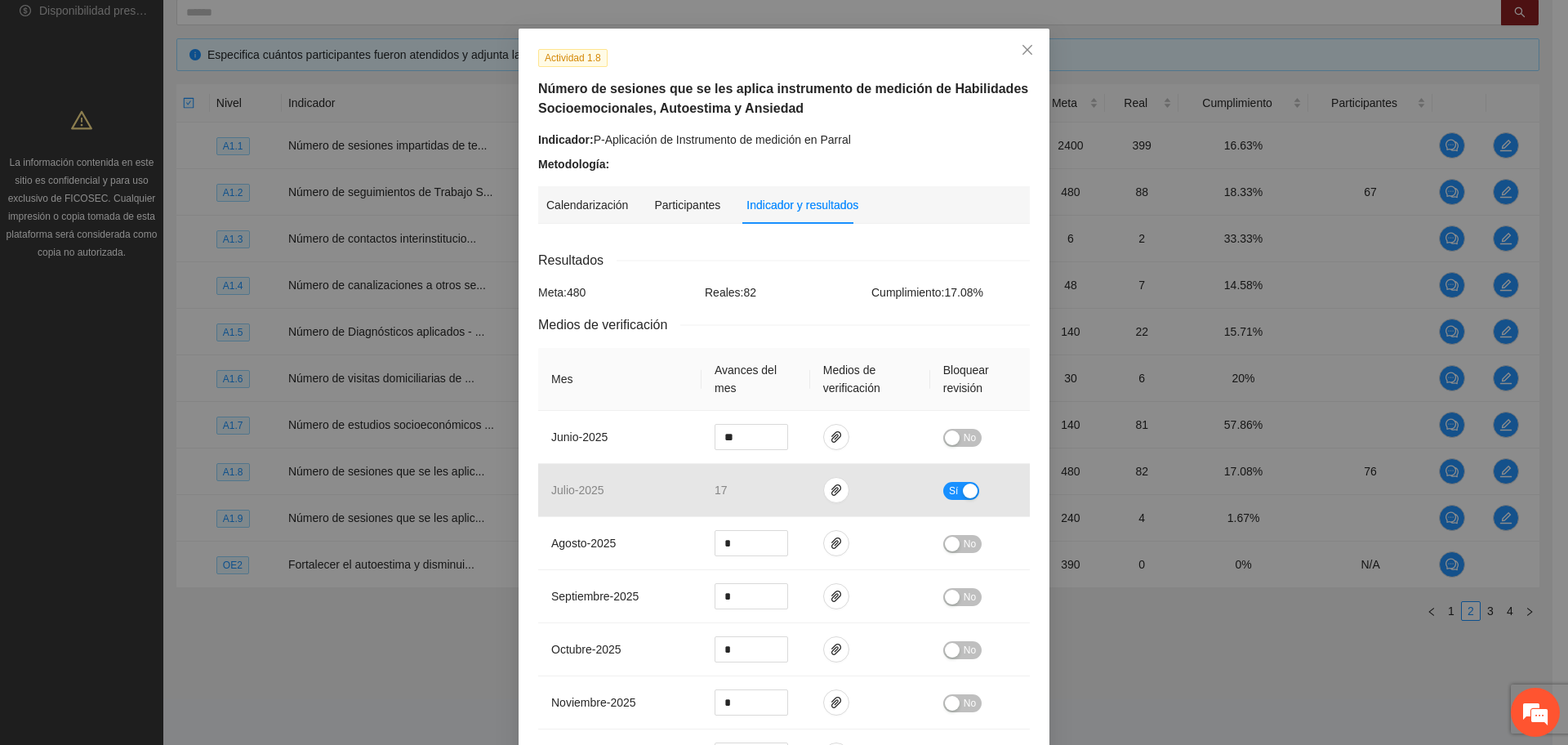
scroll to position [102, 0]
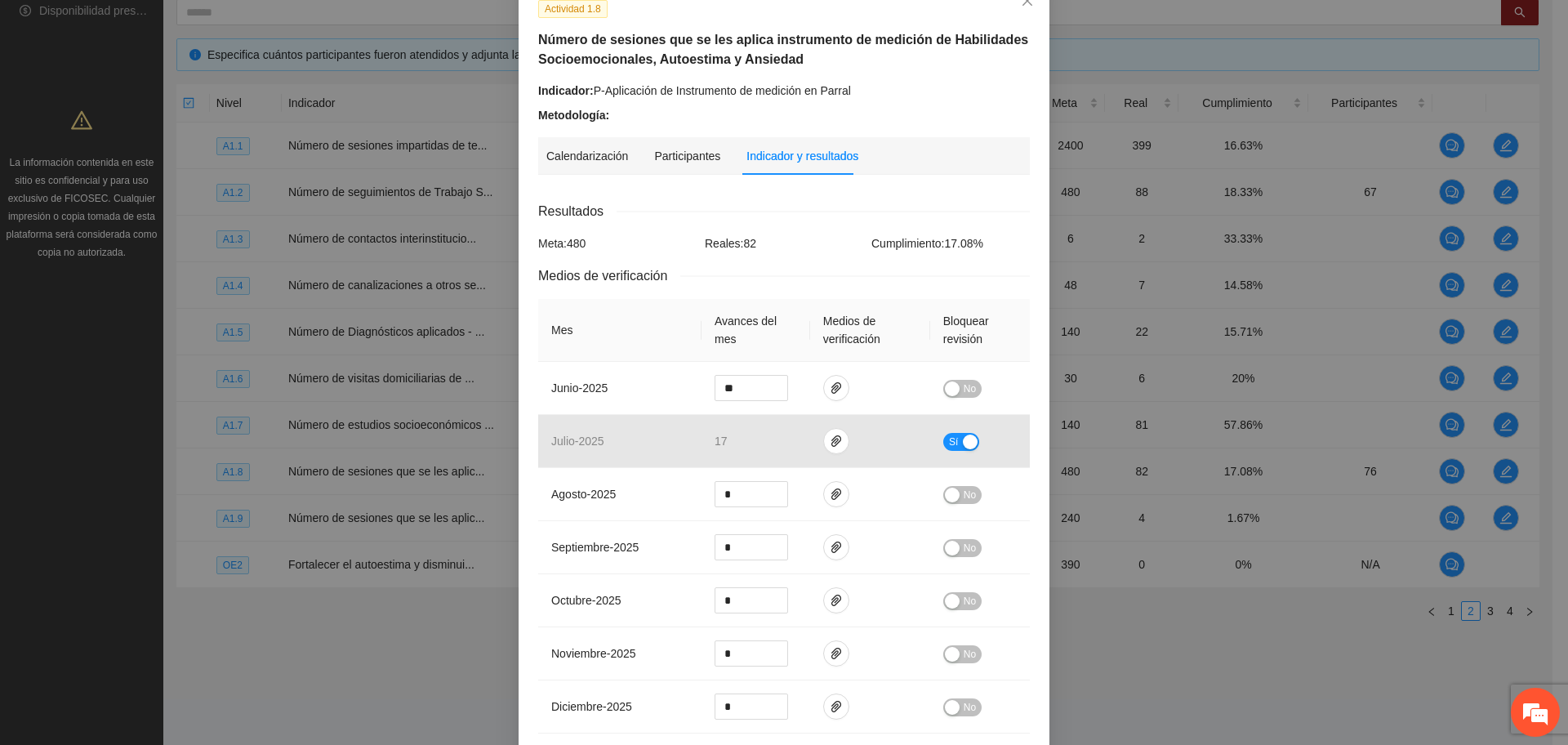
click at [846, 127] on div "Actividad 1.8 Número de sesiones que se les aplica instrumento de medición de H…" at bounding box center [784, 546] width 531 height 1133
click at [782, 190] on div "Calendarización 2025 Aug Month Year Su Mo Tu We Th Fr Sa 27 28 29 Centro de Ate…" at bounding box center [784, 639] width 491 height 905
drag, startPoint x: 907, startPoint y: 192, endPoint x: 902, endPoint y: 175, distance: 17.7
click at [902, 175] on div "Calendarización Participantes Indicador y resultados Calendarización 2025 Aug M…" at bounding box center [784, 614] width 491 height 955
click at [822, 204] on div "Resultados" at bounding box center [784, 211] width 491 height 20
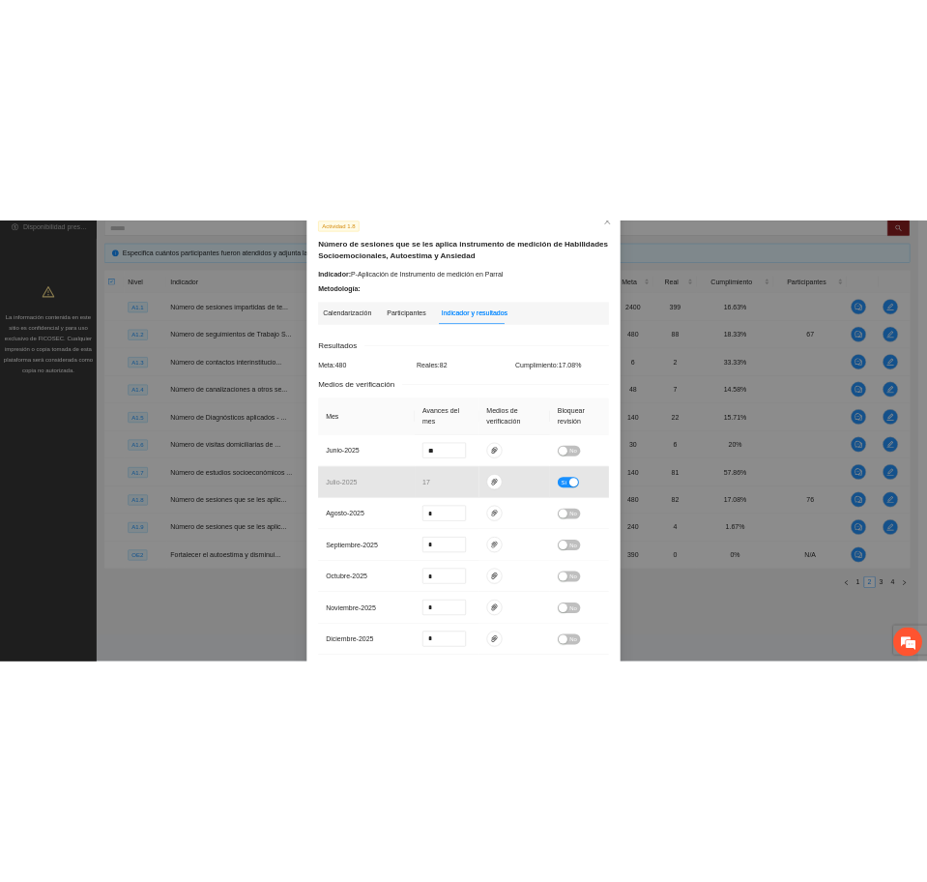
scroll to position [0, 0]
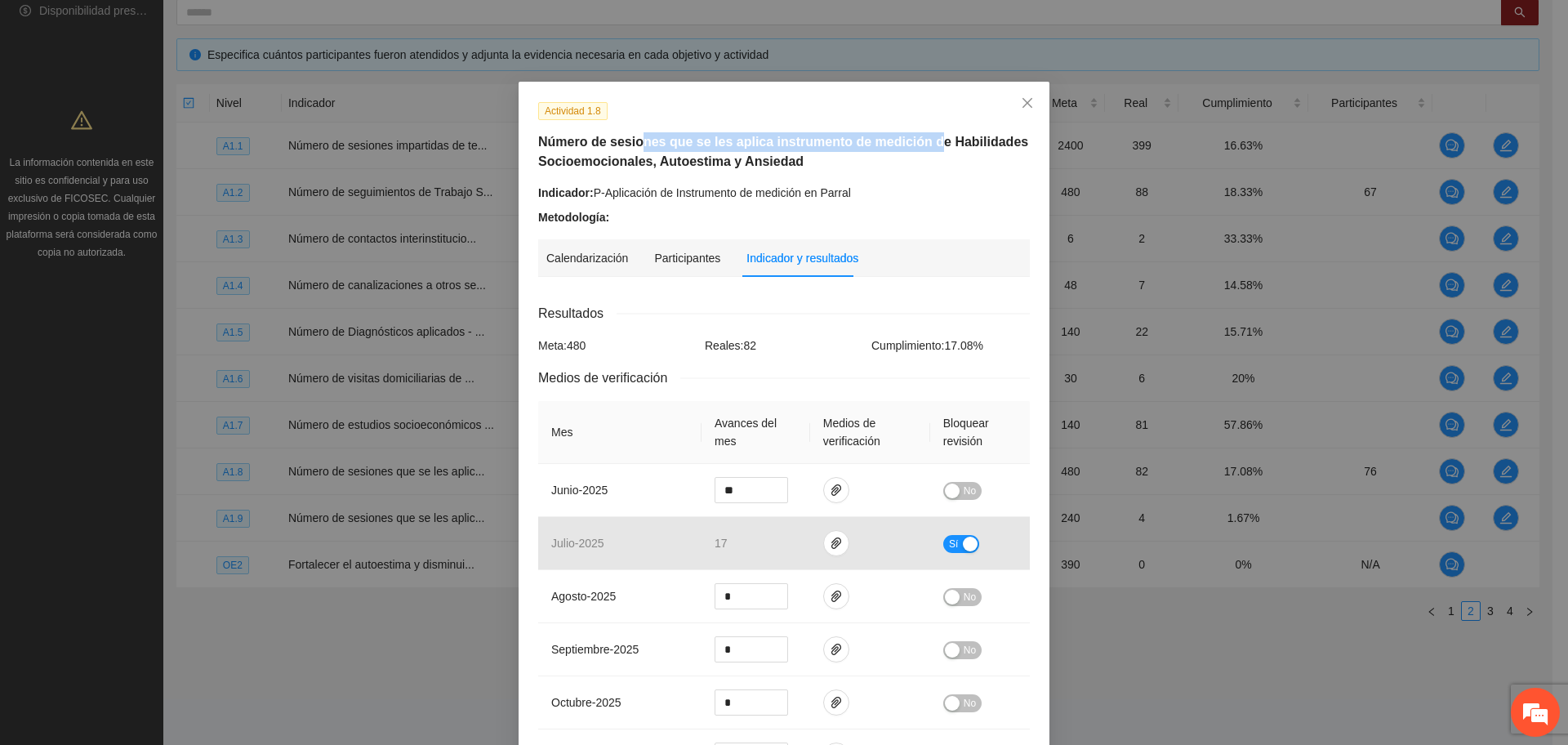
drag, startPoint x: 678, startPoint y: 139, endPoint x: 915, endPoint y: 145, distance: 237.1
click at [915, 145] on h5 "Número de sesiones que se les aplica instrumento de medición de Habilidades Soc…" at bounding box center [784, 152] width 491 height 39
click at [869, 165] on h5 "Número de sesiones que se les aplica instrumento de medición de Habilidades Soc…" at bounding box center [784, 152] width 491 height 39
